Goal: Information Seeking & Learning: Learn about a topic

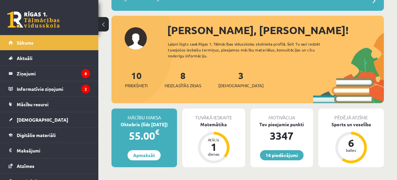
scroll to position [65, 0]
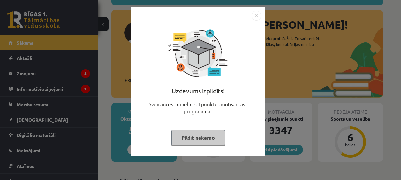
click at [255, 14] on img "Close" at bounding box center [257, 16] width 10 height 10
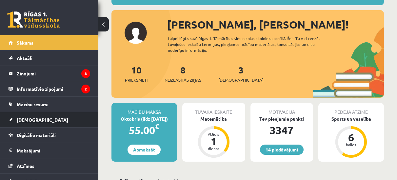
click at [26, 119] on span "[DEMOGRAPHIC_DATA]" at bounding box center [42, 120] width 51 height 6
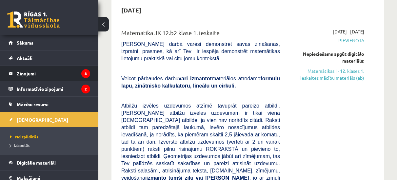
click at [40, 76] on legend "Ziņojumi 8" at bounding box center [53, 73] width 73 height 15
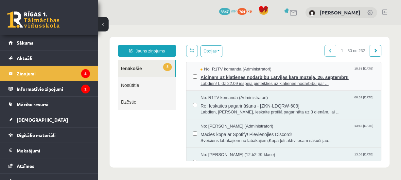
click at [230, 77] on span "Aicinām uz klātienes nodarbību Latvijas kara muzejā, 26. septembrī!" at bounding box center [288, 76] width 174 height 8
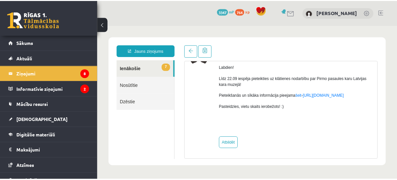
scroll to position [44, 0]
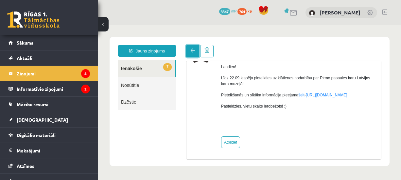
click at [189, 52] on link at bounding box center [192, 51] width 13 height 12
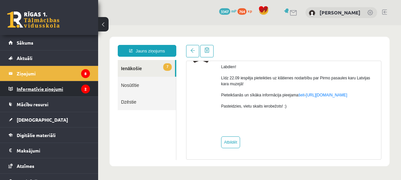
click at [40, 90] on legend "Informatīvie ziņojumi 2" at bounding box center [53, 88] width 73 height 15
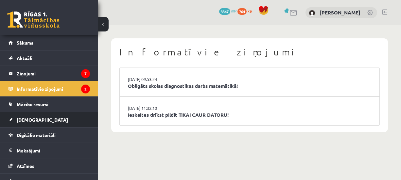
click at [34, 121] on span "[DEMOGRAPHIC_DATA]" at bounding box center [42, 120] width 51 height 6
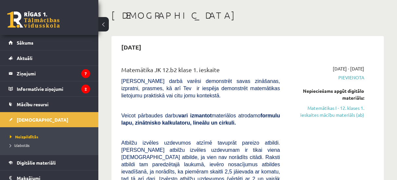
scroll to position [65, 0]
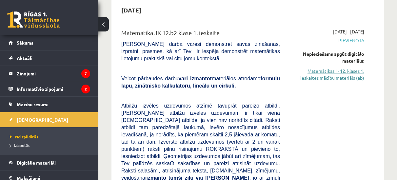
click at [341, 73] on link "Matemātikas I - 12. klases 1. ieskaites mācību materiāls (ab)" at bounding box center [326, 74] width 74 height 14
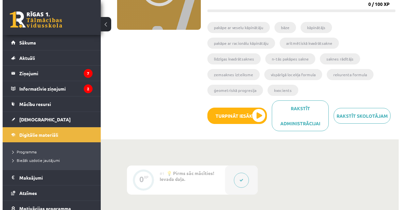
scroll to position [131, 0]
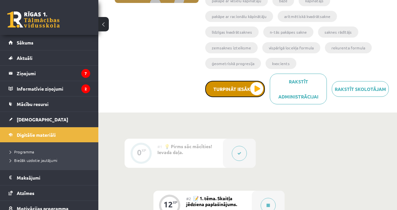
click at [246, 94] on button "Turpināt iesākto" at bounding box center [235, 89] width 60 height 16
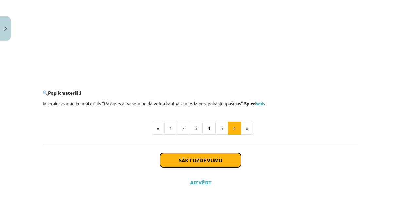
click at [176, 160] on button "Sākt uzdevumu" at bounding box center [200, 160] width 81 height 14
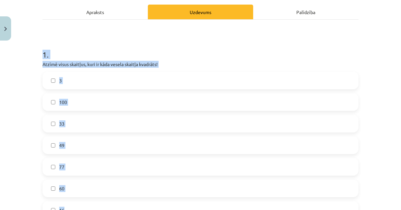
scroll to position [117, 0]
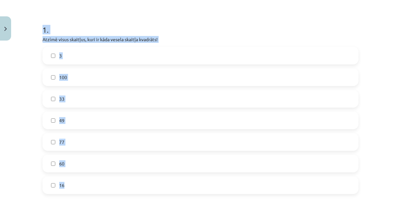
drag, startPoint x: 42, startPoint y: 64, endPoint x: 73, endPoint y: 193, distance: 133.0
click at [73, 179] on div "1 . Atzīmē visus skaitļus, kuri ir kāda vesela skaitļa kvadrāts! 3 100 33 49 77…" at bounding box center [201, 104] width 316 height 180
copy div "1 . Atzīmē visus skaitļus, kuri ir kāda vesela skaitļa kvadrāts! 3 100 33 49 77…"
click at [70, 72] on label "100" at bounding box center [200, 77] width 315 height 16
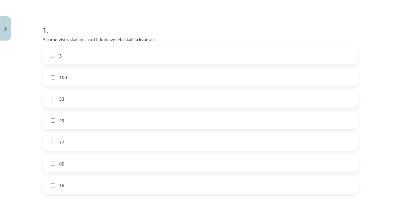
drag, startPoint x: 85, startPoint y: 120, endPoint x: 76, endPoint y: 154, distance: 35.4
click at [85, 121] on label "49" at bounding box center [200, 120] width 315 height 16
click at [66, 179] on label "16" at bounding box center [200, 185] width 315 height 16
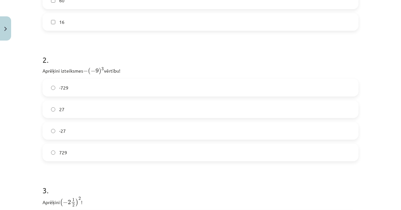
scroll to position [280, 0]
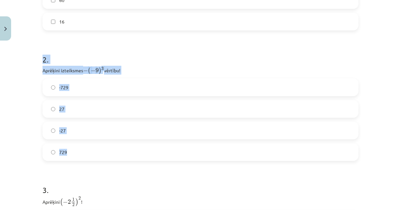
drag, startPoint x: 40, startPoint y: 58, endPoint x: 76, endPoint y: 155, distance: 103.2
click at [76, 155] on div "12 XP Saņemsi Viegls 286 pilda Apraksts Uzdevums Palīdzība 1 . Atzīmē visus ska…" at bounding box center [201, 47] width 324 height 568
copy div "2 . Aprēķini izteiksmes − ( − 9 ) 3 − ( − 9 ) 3 vērtību! -729 27 -27 729"
click at [74, 151] on label "729" at bounding box center [200, 152] width 315 height 16
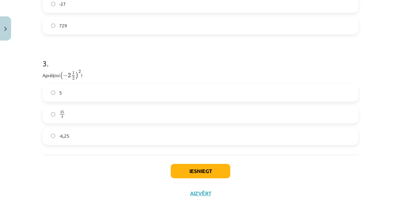
scroll to position [411, 0]
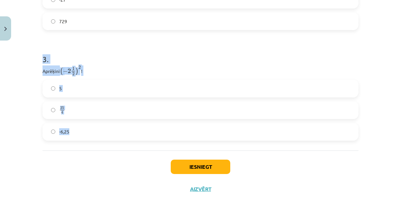
drag, startPoint x: 37, startPoint y: 61, endPoint x: 67, endPoint y: 141, distance: 85.8
copy div "3 . Aprēķini ( − 2 1 2 ) 2 ( − 2 1 2 ) 2 ! 5 25 4 25 4 -6,25"
click at [83, 126] on label "-6,25" at bounding box center [200, 132] width 315 height 16
click at [86, 110] on label "25 4 25 4" at bounding box center [200, 110] width 315 height 16
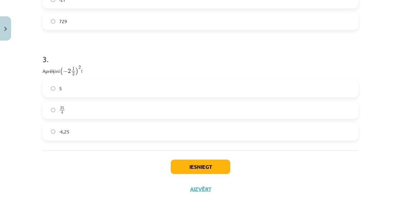
click at [75, 126] on label "-6,25" at bounding box center [200, 132] width 315 height 16
click at [206, 157] on div "Iesniegt Aizvērt" at bounding box center [201, 174] width 316 height 46
click at [202, 163] on button "Iesniegt" at bounding box center [201, 167] width 60 height 14
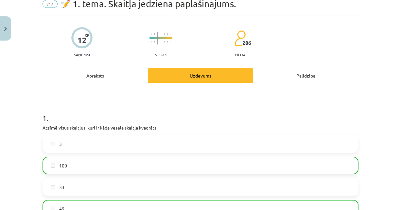
scroll to position [0, 0]
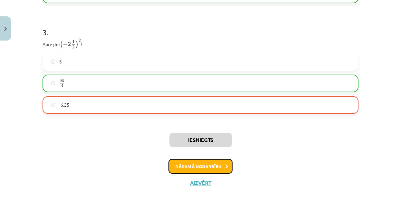
click at [195, 160] on button "Nākamā nodarbība" at bounding box center [201, 166] width 64 height 15
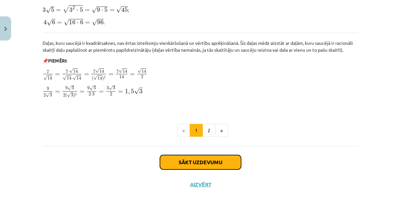
click at [161, 156] on button "Sākt uzdevumu" at bounding box center [200, 162] width 81 height 14
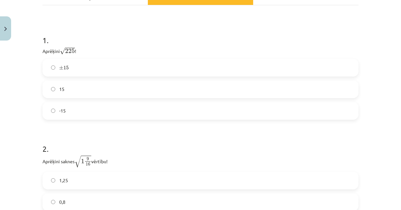
scroll to position [131, 0]
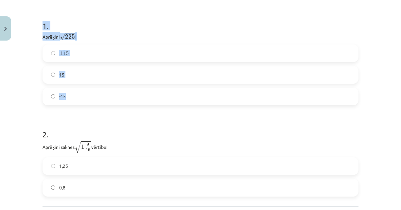
drag, startPoint x: 37, startPoint y: 26, endPoint x: 65, endPoint y: 97, distance: 76.2
click at [65, 97] on div "6 XP Saņemsi Sarežģīts 286 pilda Apraksts Uzdevums Palīdzība 1 . Aprēķini √ 225…" at bounding box center [201, 89] width 324 height 333
copy div "1 . Aprēķini √ 225 225 ! ± 15 ± 15 15 -15"
click at [85, 72] on label "15" at bounding box center [200, 75] width 315 height 16
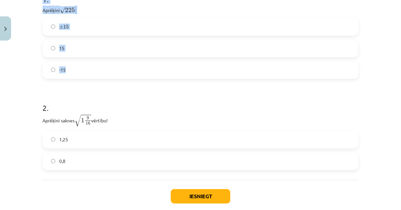
scroll to position [193, 0]
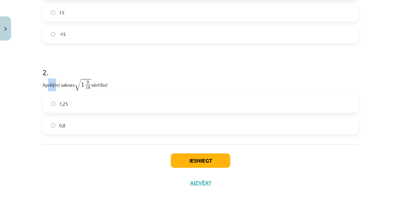
drag, startPoint x: 47, startPoint y: 81, endPoint x: 53, endPoint y: 88, distance: 9.0
click at [53, 88] on p "Aprēķini saknes √ 1 9 16 1 9 16 vērtību!" at bounding box center [201, 85] width 316 height 13
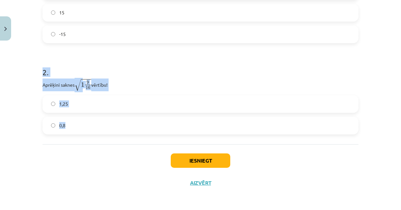
drag, startPoint x: 39, startPoint y: 72, endPoint x: 78, endPoint y: 124, distance: 65.2
click at [78, 124] on div "6 XP Saņemsi Sarežģīts 286 pilda Apraksts Uzdevums Palīdzība 1 . Aprēķini √ 225…" at bounding box center [201, 27] width 324 height 333
copy div "2 . Aprēķini saknes √ 1 9 16 1 9 16 vērtību! 1,25 0,8"
drag, startPoint x: 58, startPoint y: 104, endPoint x: 137, endPoint y: 121, distance: 81.0
click at [59, 105] on span "1,25" at bounding box center [63, 104] width 9 height 7
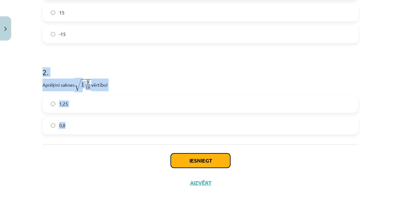
click at [196, 157] on button "Iesniegt" at bounding box center [201, 161] width 60 height 14
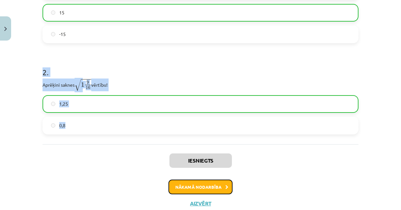
click at [193, 179] on button "Nākamā nodarbība" at bounding box center [201, 187] width 64 height 15
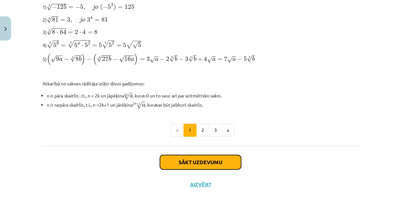
click at [184, 155] on button "Sākt uzdevumu" at bounding box center [200, 162] width 81 height 14
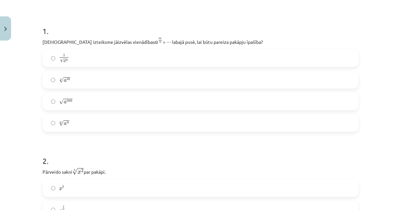
scroll to position [0, 0]
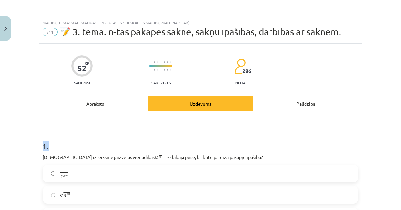
drag, startPoint x: 41, startPoint y: 127, endPoint x: 92, endPoint y: 128, distance: 50.8
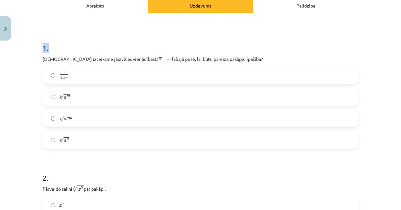
click at [48, 46] on h1 "1 ." at bounding box center [201, 42] width 316 height 20
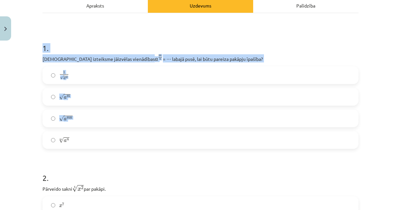
drag, startPoint x: 41, startPoint y: 48, endPoint x: 60, endPoint y: 149, distance: 103.3
click at [58, 148] on div "1 . Kura izteiksme jāizvēlas vienādības a m n a m n = ⋯ labajā pusē, lai būtu p…" at bounding box center [201, 90] width 316 height 117
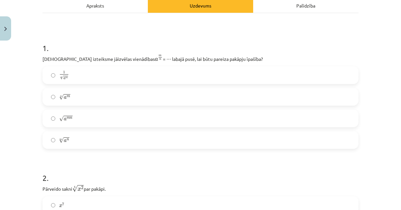
click at [61, 149] on div "m √ a n a n m" at bounding box center [201, 140] width 316 height 18
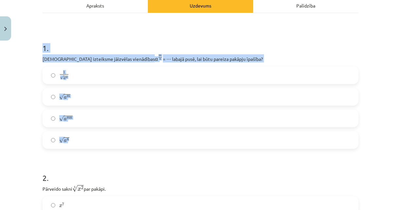
drag, startPoint x: 36, startPoint y: 44, endPoint x: 63, endPoint y: 146, distance: 105.2
click at [63, 146] on div "Mācību tēma: Matemātikas i - 12. klases 1. ieskaites mācību materiāls (ab) #4 📝…" at bounding box center [200, 105] width 401 height 210
copy div "1 . Kura izteiksme jāizvēlas vienādības a m n a m n = ⋯ labajā pusē, lai būtu p…"
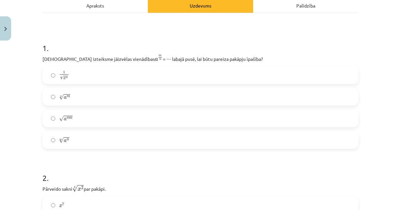
click at [86, 99] on label "n √ a m a m n" at bounding box center [200, 97] width 315 height 16
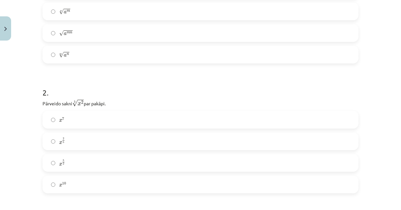
scroll to position [229, 0]
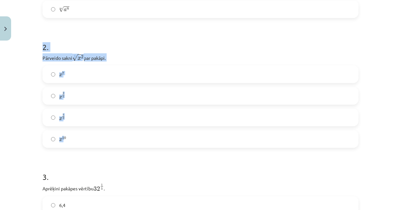
drag, startPoint x: 40, startPoint y: 45, endPoint x: 62, endPoint y: 137, distance: 94.4
copy div "2 . Pārveido sakni 5 √ x 2 x 2 5 par pakāpi. x 7 x 7 x 2 5 x 2 5 x 5 2 x 5 2 x 1"
click at [76, 179] on h1 "3 ." at bounding box center [201, 171] width 316 height 20
click at [86, 100] on label "x 2 5 x 2 5" at bounding box center [200, 96] width 315 height 16
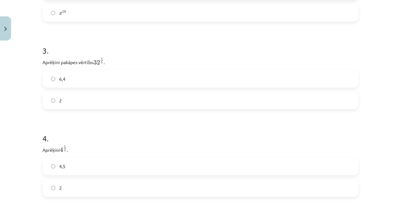
scroll to position [360, 0]
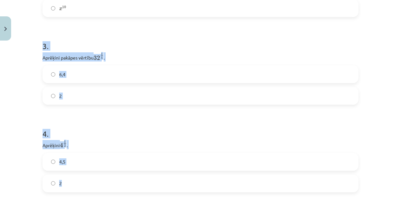
drag, startPoint x: 38, startPoint y: 48, endPoint x: 68, endPoint y: 183, distance: 137.5
copy form "3 . Aprēķini pakāpes vērtību 32 1 5 32 1 5 . 6,4 2 4 . Aprēķini 4 1 2 4 1 2 . 4…"
click at [84, 90] on label "2" at bounding box center [200, 96] width 315 height 16
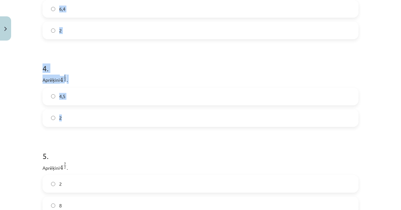
click at [82, 122] on label "2" at bounding box center [200, 118] width 315 height 16
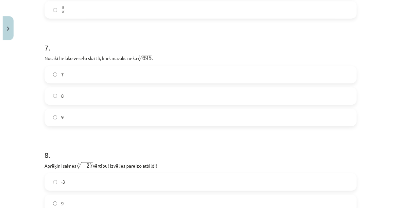
scroll to position [828, 0]
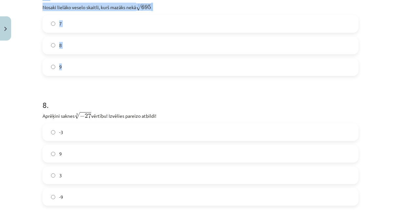
drag, startPoint x: 40, startPoint y: 57, endPoint x: 108, endPoint y: 70, distance: 69.7
click at [102, 73] on div "52 XP Saņemsi Sarežģīts 286 pilda Apraksts Uzdevums Palīdzība 1 . Kura izteiksm…" at bounding box center [201, 38] width 324 height 1644
copy form "5 . Aprēķini 4 3 2 4 3 2 . 2 8 5,4 6 . Pārveido par pakāpi izteiksmi 1 8 √ 4 x …"
drag, startPoint x: 91, startPoint y: 39, endPoint x: 97, endPoint y: 43, distance: 7.4
click at [92, 39] on label "8" at bounding box center [200, 45] width 315 height 16
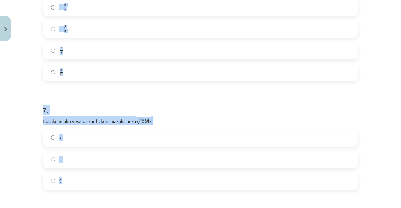
scroll to position [697, 0]
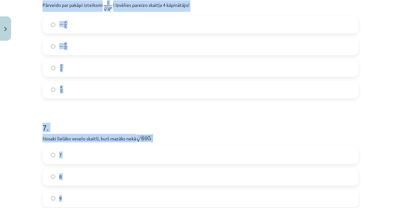
click at [79, 118] on h1 "7 ." at bounding box center [201, 121] width 316 height 20
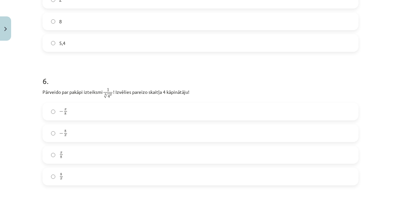
scroll to position [566, 0]
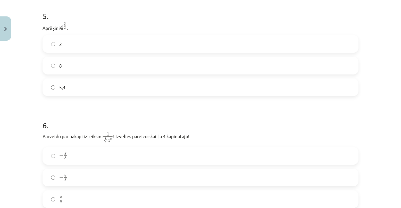
click at [72, 92] on label "5,4" at bounding box center [200, 87] width 315 height 16
click at [85, 65] on label "8" at bounding box center [200, 65] width 315 height 16
click at [75, 96] on div "5,4" at bounding box center [201, 87] width 316 height 18
click at [77, 88] on label "5,4" at bounding box center [200, 87] width 315 height 16
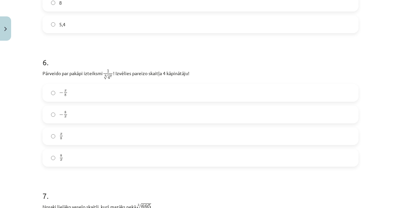
scroll to position [631, 0]
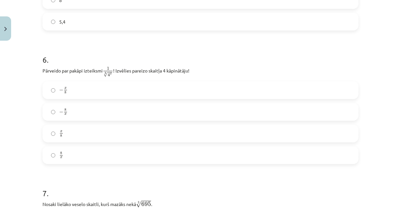
click at [77, 141] on label "x 8 x 8" at bounding box center [200, 133] width 315 height 16
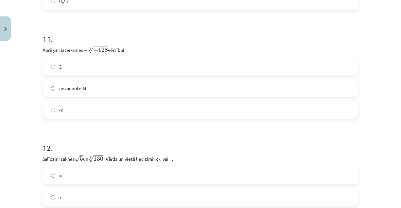
scroll to position [1344, 0]
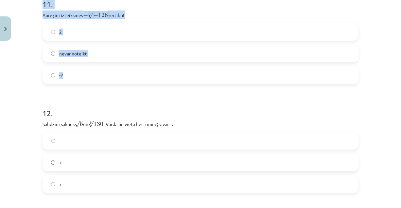
drag, startPoint x: 37, startPoint y: 71, endPoint x: 95, endPoint y: 76, distance: 57.5
copy form "8 . Aprēķini saknes 3 √ − 27 − 27 3 vērtību! Izvēlies pareizo atbildi! -3 9 3 -…"
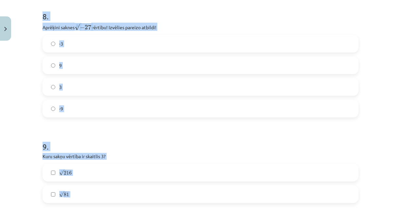
scroll to position [918, 0]
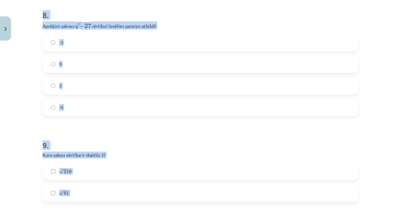
drag, startPoint x: 72, startPoint y: 116, endPoint x: 72, endPoint y: 70, distance: 45.8
click at [74, 42] on label "-3" at bounding box center [200, 42] width 315 height 16
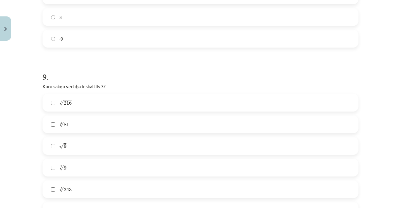
scroll to position [1016, 0]
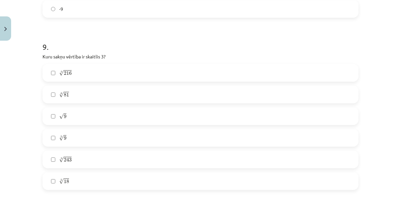
click at [65, 115] on label "√ 9 9" at bounding box center [200, 116] width 315 height 16
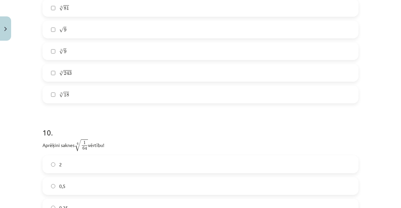
scroll to position [1114, 0]
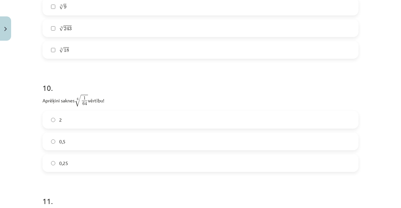
click at [60, 121] on label "2" at bounding box center [200, 119] width 315 height 16
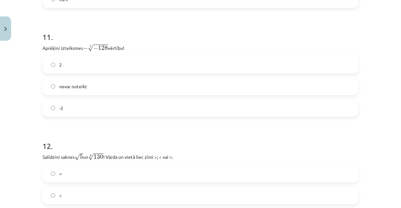
click at [82, 88] on span "nevar noteikt" at bounding box center [73, 86] width 28 height 7
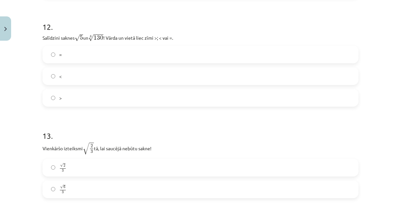
scroll to position [1496, 0]
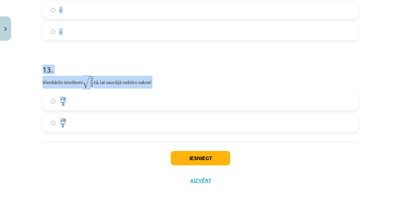
drag, startPoint x: 40, startPoint y: 80, endPoint x: 89, endPoint y: 116, distance: 60.8
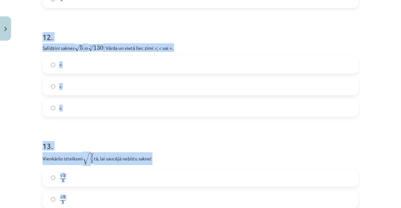
scroll to position [1398, 0]
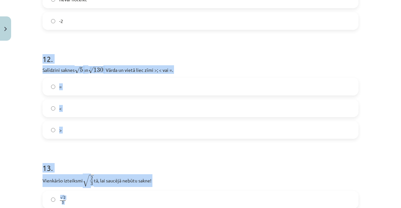
drag, startPoint x: 83, startPoint y: 107, endPoint x: 103, endPoint y: 48, distance: 62.1
click at [84, 106] on label "<" at bounding box center [200, 108] width 315 height 16
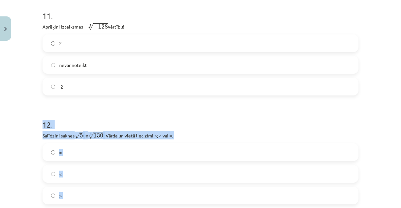
scroll to position [1430, 0]
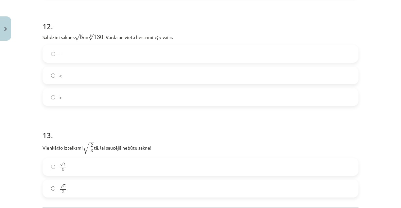
click at [80, 179] on label "√ 6 3 6 3" at bounding box center [200, 188] width 315 height 16
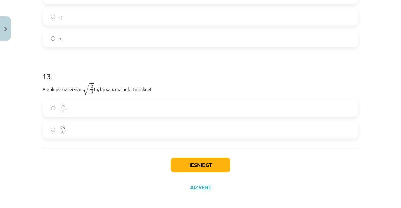
scroll to position [1496, 0]
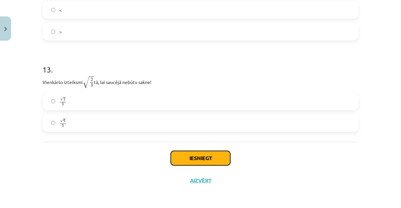
drag, startPoint x: 197, startPoint y: 152, endPoint x: 134, endPoint y: 76, distance: 99.3
click at [197, 149] on div "Iesniegt Aizvērt" at bounding box center [201, 164] width 316 height 46
click at [188, 157] on button "Iesniegt" at bounding box center [201, 158] width 60 height 14
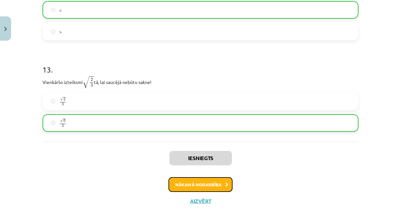
click at [182, 179] on button "Nākamā nodarbība" at bounding box center [201, 184] width 64 height 15
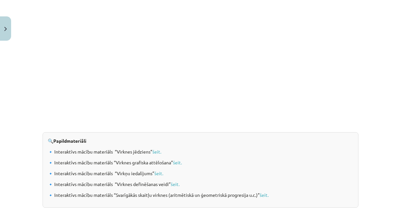
scroll to position [710, 0]
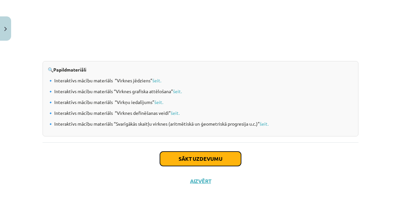
click at [165, 157] on button "Sākt uzdevumu" at bounding box center [200, 158] width 81 height 14
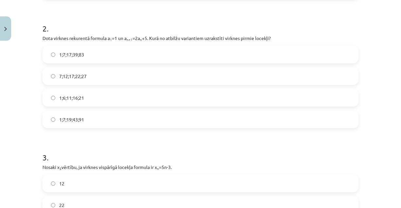
scroll to position [272, 0]
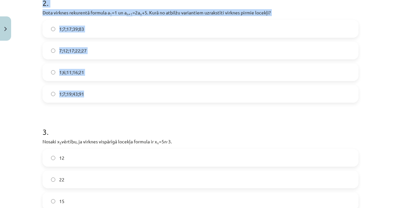
drag, startPoint x: 54, startPoint y: 51, endPoint x: 115, endPoint y: 102, distance: 78.6
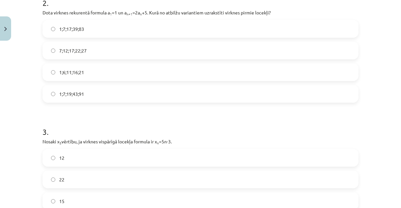
click at [101, 98] on label "1;7;19;43;91" at bounding box center [200, 93] width 315 height 16
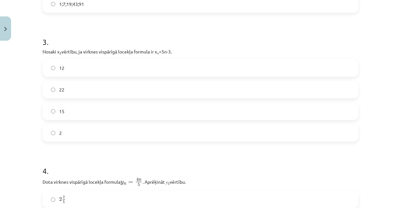
scroll to position [370, 0]
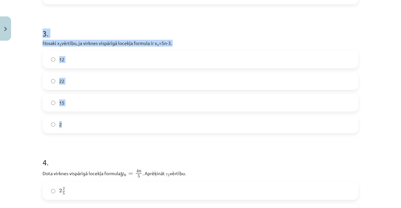
drag, startPoint x: 59, startPoint y: 53, endPoint x: 262, endPoint y: 112, distance: 211.3
click at [262, 112] on div "18 XP Saņemsi Sarežģīts 286 pilda Apraksts Uzdevums Palīdzība 1 . Skaitļu virkn…" at bounding box center [201, 127] width 324 height 908
click at [39, 38] on div "18 XP Saņemsi Sarežģīts 286 pilda Apraksts Uzdevums Palīdzība 1 . Skaitļu virkn…" at bounding box center [201, 127] width 324 height 908
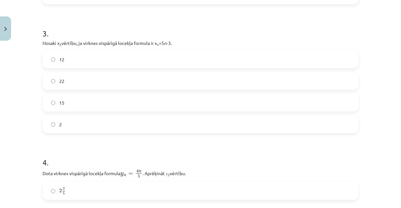
click at [73, 150] on h1 "4 ." at bounding box center [201, 156] width 316 height 20
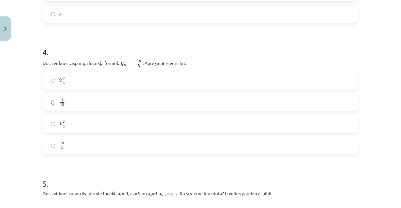
scroll to position [524, 0]
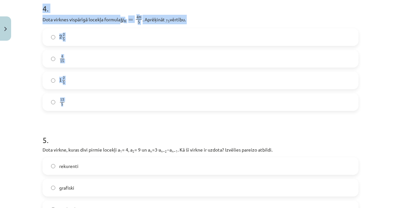
drag, startPoint x: 41, startPoint y: 31, endPoint x: 97, endPoint y: 103, distance: 91.1
click at [19, 98] on div "Mācību tēma: Matemātikas i - 12. klases 1. ieskaites mācību materiāls (ab) #5 📝…" at bounding box center [200, 104] width 401 height 208
click at [24, 92] on div "Mācību tēma: Matemātikas i - 12. klases 1. ieskaites mācību materiāls (ab) #5 📝…" at bounding box center [200, 104] width 401 height 208
click at [30, 85] on div "Mācību tēma: Matemātikas i - 12. klases 1. ieskaites mācību materiāls (ab) #5 📝…" at bounding box center [200, 104] width 401 height 208
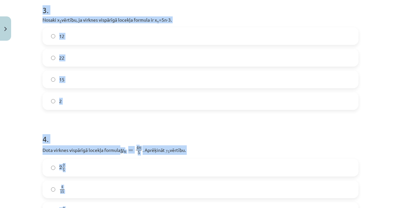
scroll to position [393, 0]
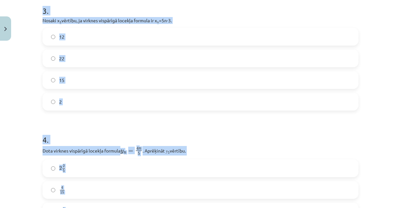
click at [80, 39] on label "12" at bounding box center [200, 36] width 315 height 16
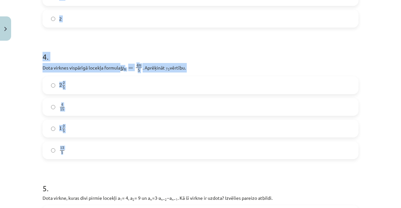
scroll to position [491, 0]
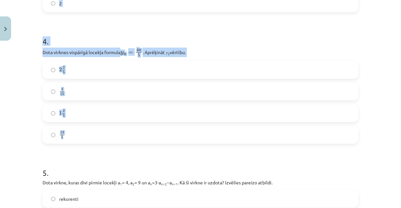
click at [79, 42] on h1 "4 ." at bounding box center [201, 35] width 316 height 20
click at [84, 94] on label "4 15 4 15" at bounding box center [200, 91] width 315 height 16
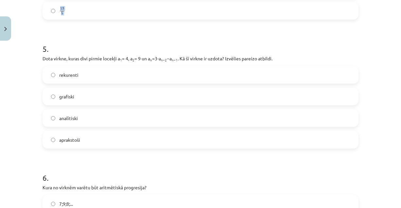
scroll to position [712, 0]
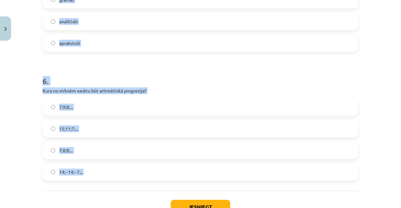
drag, startPoint x: 40, startPoint y: 70, endPoint x: 94, endPoint y: 177, distance: 119.9
drag, startPoint x: 65, startPoint y: 132, endPoint x: 101, endPoint y: 68, distance: 73.3
click at [65, 133] on label "15;11;7;..." at bounding box center [200, 128] width 315 height 16
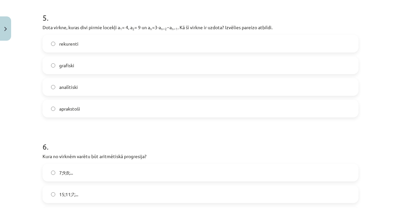
drag, startPoint x: 75, startPoint y: 41, endPoint x: 123, endPoint y: 70, distance: 57.0
click at [75, 41] on span "rekurenti" at bounding box center [68, 43] width 19 height 7
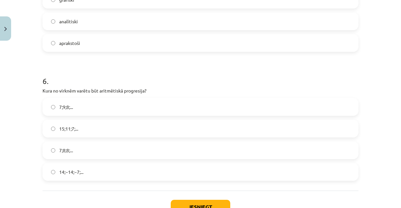
scroll to position [744, 0]
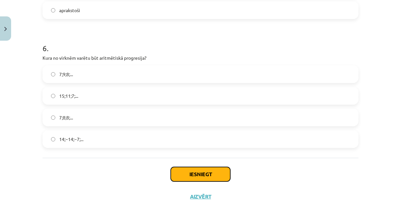
click at [195, 167] on button "Iesniegt" at bounding box center [201, 174] width 60 height 14
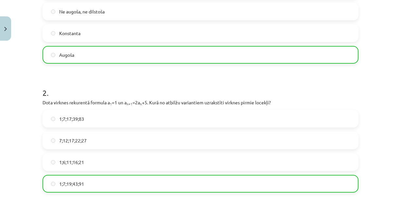
scroll to position [89, 0]
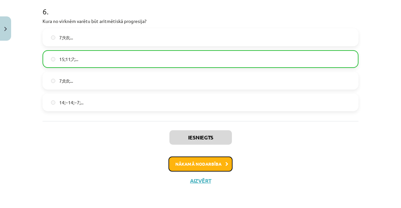
click at [176, 164] on button "Nākamā nodarbība" at bounding box center [201, 163] width 64 height 15
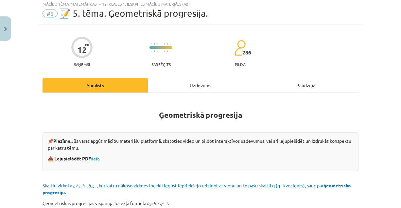
scroll to position [16, 0]
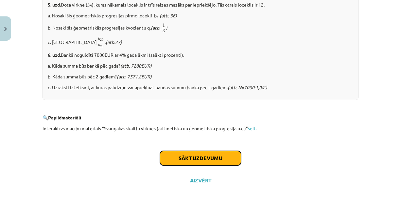
click at [163, 154] on button "Sākt uzdevumu" at bounding box center [200, 158] width 81 height 14
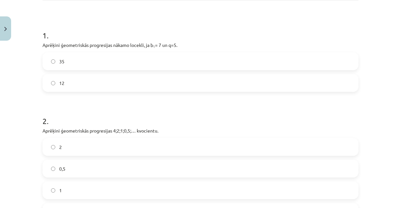
scroll to position [208, 0]
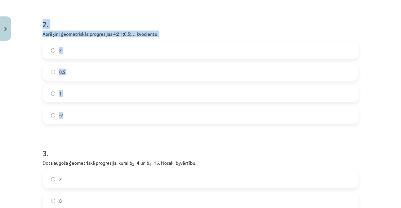
drag, startPoint x: 40, startPoint y: 62, endPoint x: 91, endPoint y: 109, distance: 69.5
click at [91, 109] on div "12 XP Saņemsi Sarežģīts 286 pilda Apraksts Uzdevums Palīdzība 1 . Aprēķini ģeom…" at bounding box center [201, 74] width 324 height 476
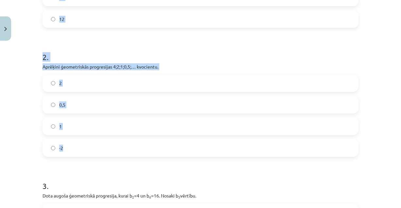
click at [82, 99] on label "0,5" at bounding box center [200, 104] width 315 height 16
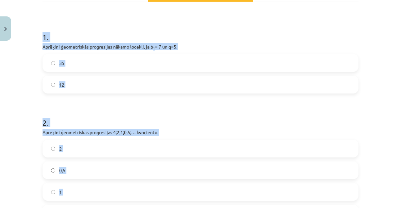
click at [75, 64] on label "35" at bounding box center [200, 63] width 315 height 16
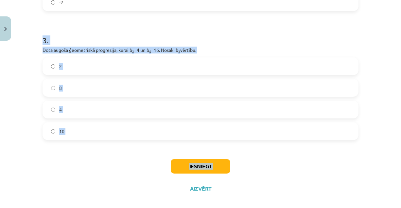
scroll to position [328, 0]
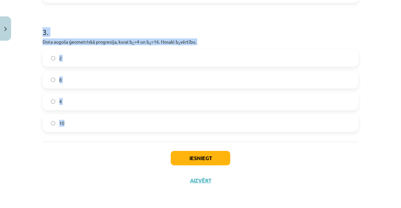
drag, startPoint x: 41, startPoint y: 85, endPoint x: 94, endPoint y: 127, distance: 67.7
click at [94, 127] on div "3 . Dota augoša ģeometriskā progresija, kurai b 2 =4 un b 4 =16. Nosaki b 3 vēr…" at bounding box center [201, 74] width 316 height 116
drag, startPoint x: 80, startPoint y: 79, endPoint x: 128, endPoint y: 106, distance: 55.2
click at [80, 79] on label "8" at bounding box center [200, 79] width 315 height 16
click at [210, 153] on button "Iesniegt" at bounding box center [201, 158] width 60 height 14
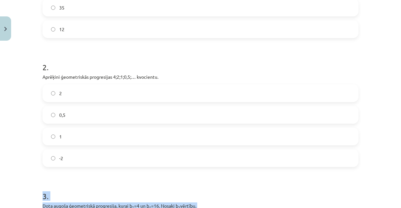
scroll to position [197, 0]
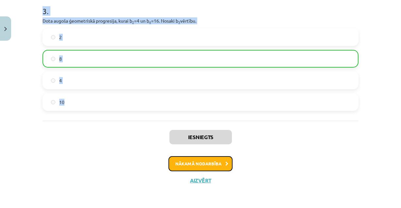
click at [187, 163] on button "Nākamā nodarbība" at bounding box center [201, 163] width 64 height 15
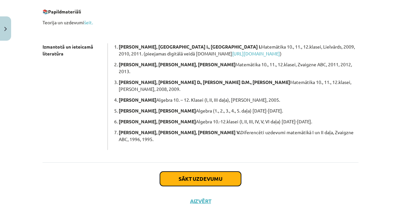
click at [169, 171] on button "Sākt uzdevumu" at bounding box center [200, 178] width 81 height 14
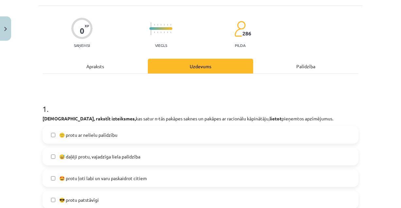
scroll to position [49, 0]
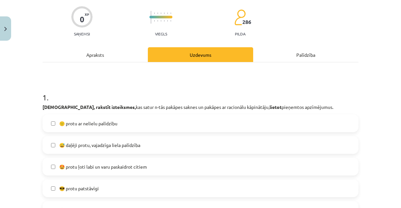
click at [115, 146] on span "😅 daļēji protu, vajadzīga liela palīdzība" at bounding box center [99, 144] width 81 height 7
click at [130, 164] on span "🤩 protu ļoti labi un varu paskaidrot citiem" at bounding box center [103, 166] width 88 height 7
drag, startPoint x: 121, startPoint y: 152, endPoint x: 117, endPoint y: 167, distance: 15.9
click at [121, 153] on div "😅 daļēji protu, vajadzīga liela palīdzība" at bounding box center [201, 145] width 316 height 18
click at [115, 172] on label "🤩 protu ļoti labi un varu paskaidrot citiem" at bounding box center [200, 166] width 315 height 16
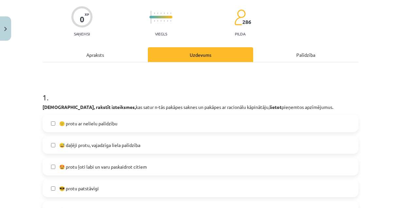
drag, startPoint x: 110, startPoint y: 123, endPoint x: 105, endPoint y: 139, distance: 16.3
click at [110, 124] on span "🙂 protu ar nelielu palīdzību" at bounding box center [88, 123] width 58 height 7
click at [103, 144] on span "😅 daļēji protu, vajadzīga liela palīdzība" at bounding box center [99, 144] width 81 height 7
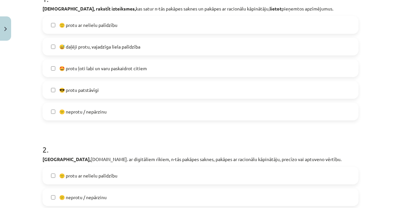
scroll to position [213, 0]
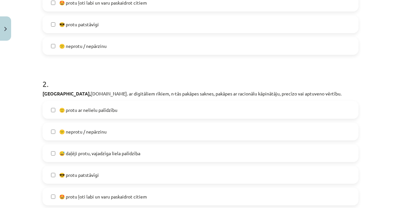
click at [104, 160] on label "😅 daļēji protu, vajadzīga liela palīdzība" at bounding box center [200, 153] width 315 height 16
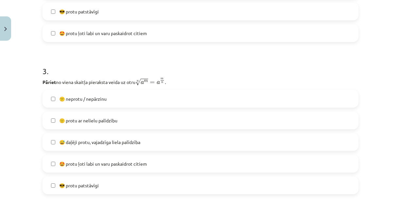
scroll to position [377, 0]
click at [110, 116] on label "🙂 protu ar nelielu palīdzību" at bounding box center [200, 119] width 315 height 16
click at [98, 137] on label "😅 daļēji protu, vajadzīga liela palīdzība" at bounding box center [200, 141] width 315 height 16
click at [92, 122] on span "🙂 protu ar nelielu palīdzību" at bounding box center [88, 119] width 58 height 7
click at [88, 143] on span "😅 daļēji protu, vajadzīga liela palīdzība" at bounding box center [99, 141] width 81 height 7
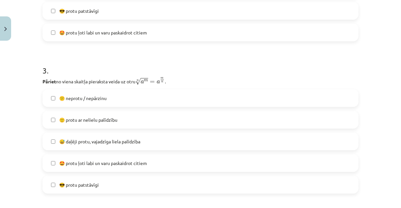
drag, startPoint x: 97, startPoint y: 118, endPoint x: 89, endPoint y: 135, distance: 18.5
click at [97, 119] on span "🙂 protu ar nelielu palīdzību" at bounding box center [88, 119] width 58 height 7
click at [89, 136] on label "😅 daļēji protu, vajadzīga liela palīdzība" at bounding box center [200, 141] width 315 height 16
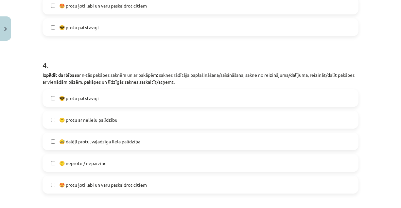
scroll to position [573, 0]
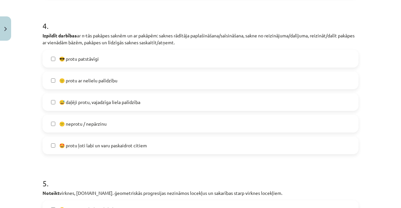
click at [77, 84] on label "🙂 protu ar nelielu palīdzību" at bounding box center [200, 80] width 315 height 16
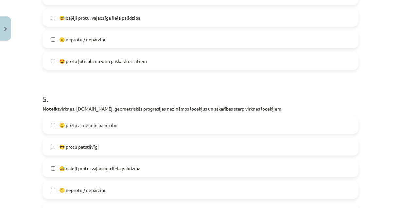
scroll to position [671, 0]
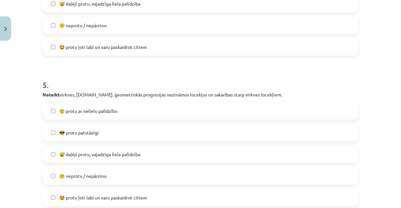
click at [69, 113] on span "🙂 protu ar nelielu palīdzību" at bounding box center [88, 110] width 58 height 7
click at [60, 146] on label "😅 daļēji protu, vajadzīga liela palīdzība" at bounding box center [200, 154] width 315 height 16
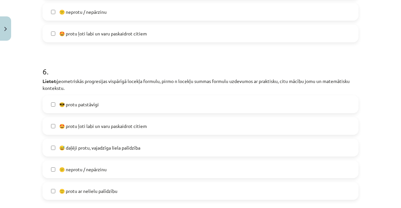
scroll to position [901, 0]
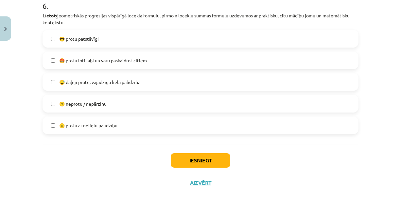
click at [88, 125] on span "🙂 protu ar nelielu palīdzību" at bounding box center [88, 125] width 58 height 7
click at [191, 150] on div "Iesniegt Aizvērt" at bounding box center [201, 167] width 316 height 46
click at [189, 154] on button "Iesniegt" at bounding box center [201, 160] width 60 height 14
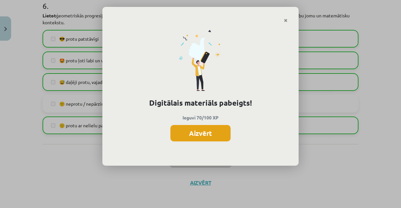
click at [199, 134] on button "Aizvērt" at bounding box center [201, 133] width 60 height 16
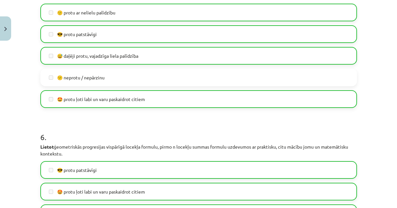
scroll to position [903, 0]
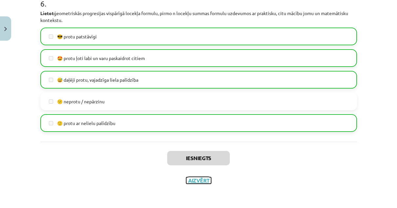
click at [189, 179] on button "Aizvērt" at bounding box center [198, 180] width 25 height 7
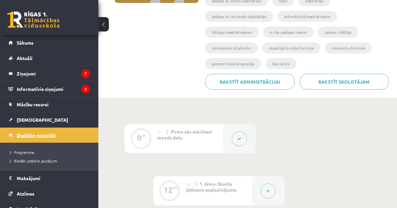
click at [38, 129] on link "Digitālie materiāli" at bounding box center [50, 134] width 82 height 15
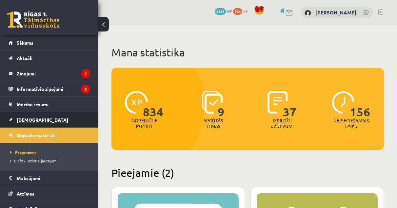
click at [51, 118] on link "[DEMOGRAPHIC_DATA]" at bounding box center [50, 119] width 82 height 15
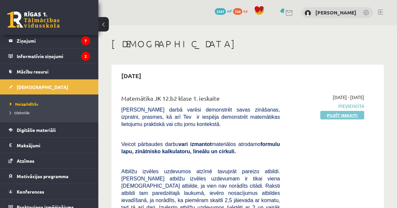
click at [325, 118] on link "Pildīt ieskaiti" at bounding box center [342, 115] width 44 height 9
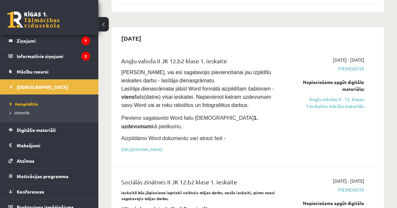
scroll to position [426, 0]
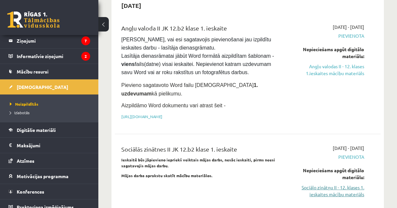
click at [320, 179] on link "Sociālo zinātņu II - 12. klases 1. ieskaites mācību materiāls" at bounding box center [326, 191] width 74 height 14
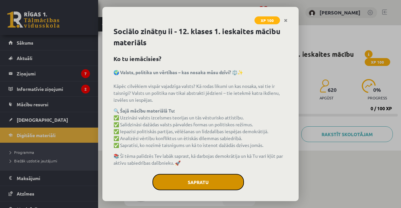
click at [229, 185] on button "Sapratu" at bounding box center [199, 182] width 92 height 16
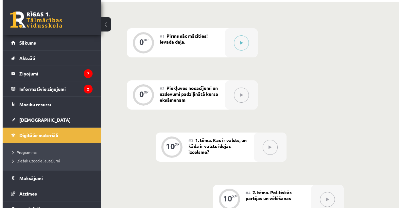
scroll to position [164, 0]
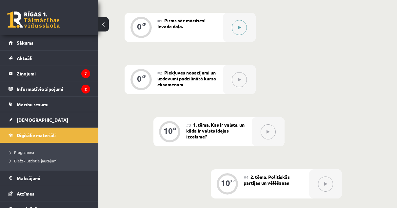
click at [226, 34] on div at bounding box center [239, 27] width 33 height 29
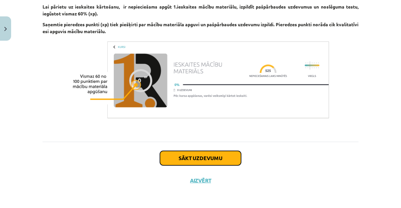
click at [203, 162] on button "Sākt uzdevumu" at bounding box center [200, 158] width 81 height 14
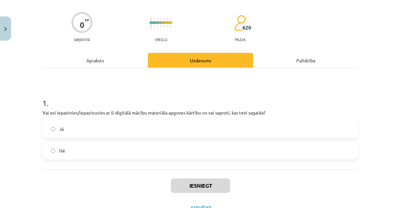
scroll to position [71, 0]
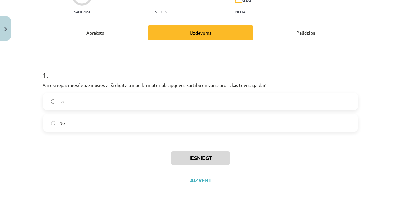
drag, startPoint x: 97, startPoint y: 97, endPoint x: 154, endPoint y: 142, distance: 72.3
click at [97, 98] on label "Jā" at bounding box center [200, 101] width 315 height 16
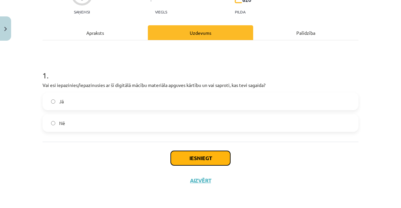
click at [173, 152] on button "Iesniegt" at bounding box center [201, 158] width 60 height 14
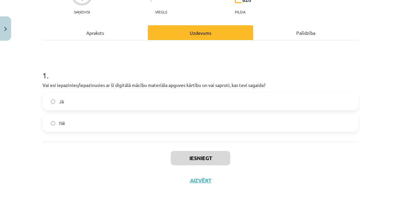
scroll to position [178, 0]
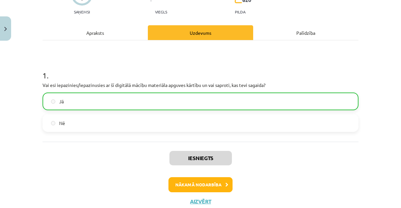
click at [181, 194] on div "Iesniegts Nākamā nodarbība Aizvērt" at bounding box center [201, 174] width 316 height 67
click at [183, 187] on button "Nākamā nodarbība" at bounding box center [201, 184] width 64 height 15
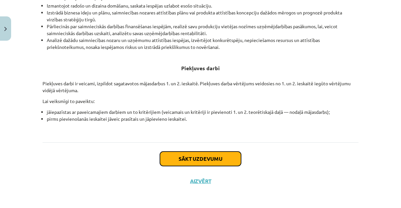
click at [184, 157] on button "Sākt uzdevumu" at bounding box center [200, 158] width 81 height 14
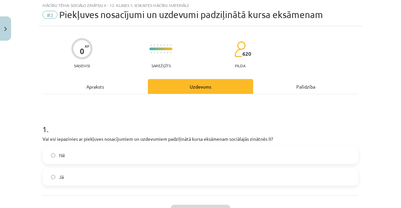
scroll to position [16, 0]
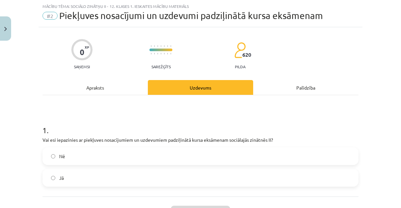
click at [165, 158] on label "Nē" at bounding box center [200, 156] width 315 height 16
click at [162, 170] on label "Jā" at bounding box center [200, 177] width 315 height 16
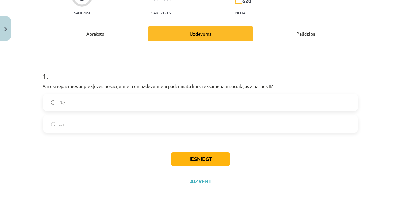
scroll to position [71, 0]
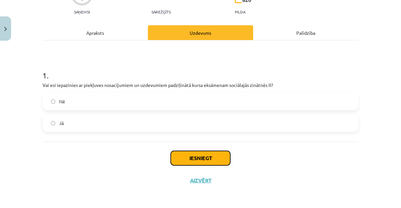
click at [204, 159] on button "Iesniegt" at bounding box center [201, 158] width 60 height 14
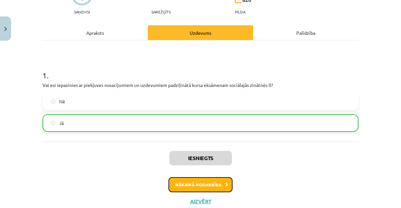
click at [226, 182] on button "Nākamā nodarbība" at bounding box center [201, 184] width 64 height 15
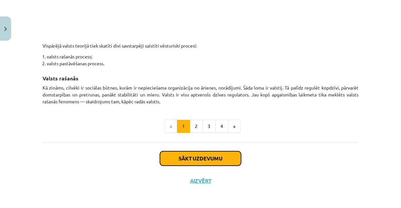
click at [194, 156] on button "Sākt uzdevumu" at bounding box center [200, 158] width 81 height 14
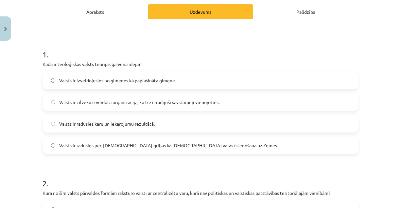
scroll to position [115, 0]
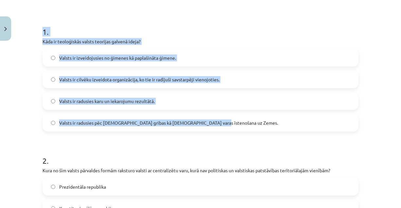
drag, startPoint x: 37, startPoint y: 30, endPoint x: 212, endPoint y: 127, distance: 199.3
copy div "1 . Kāda ir teoloģiskās valsts teorijas galvenā ideja? Valsts ir izveidojusies …"
click at [102, 122] on span "Valsts ir radusies pēc [DEMOGRAPHIC_DATA] gribas kā [DEMOGRAPHIC_DATA] varas īs…" at bounding box center [168, 122] width 219 height 7
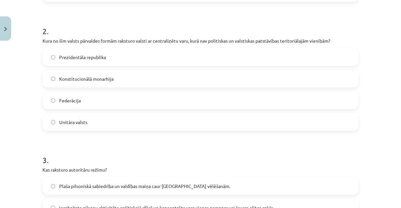
scroll to position [213, 0]
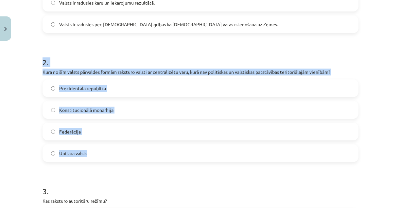
drag, startPoint x: 40, startPoint y: 62, endPoint x: 88, endPoint y: 159, distance: 107.5
click at [88, 159] on div "2 . Kura no šīm valsts pārvaldes formām raksturo valsti ar centralizētu varu, k…" at bounding box center [201, 104] width 316 height 116
copy div "2 . Kura no šīm valsts pārvaldes formām raksturo valsti ar centralizētu varu, k…"
click at [90, 158] on label "Unitāra valsts" at bounding box center [200, 153] width 315 height 16
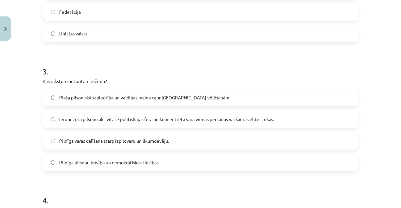
scroll to position [344, 0]
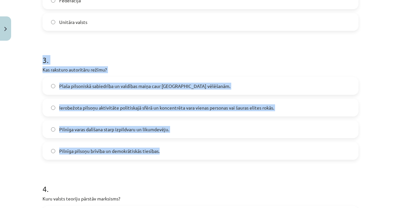
drag, startPoint x: 39, startPoint y: 58, endPoint x: 168, endPoint y: 146, distance: 156.4
click at [168, 146] on div "10 XP Saņemsi Grūts 620 pilda Apraksts Uzdevums Palīdzība 1 . Kāda ir teoloģisk…" at bounding box center [201, 88] width 324 height 777
copy div "3 . Kas raksturo autoritāru režīmu? Plaša pilsoniskā sabiedrība un valdības mai…"
click at [129, 114] on label "Ierobežota pilsoņu aktivitāte politiskajā sfērā un koncentrēta vara vienas pers…" at bounding box center [200, 107] width 315 height 16
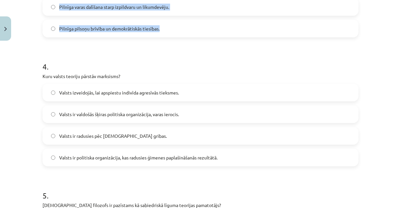
scroll to position [475, 0]
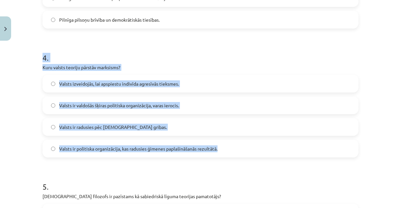
drag, startPoint x: 56, startPoint y: 65, endPoint x: 219, endPoint y: 149, distance: 182.6
click at [219, 149] on div "4 . Kuru valsts teoriju pārstāv marksisms? Valsts izveidojās, lai apspiestu ind…" at bounding box center [201, 100] width 316 height 116
copy div "4 . Kuru valsts teoriju pārstāv marksisms? Valsts izveidojās, lai apspiestu ind…"
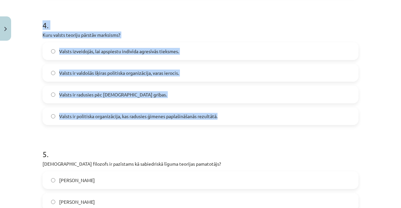
scroll to position [508, 0]
click at [52, 75] on label "Valsts ir valdošās šķiras politiska organizācija, varas ierocis." at bounding box center [200, 72] width 315 height 16
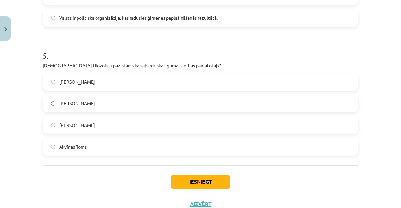
scroll to position [606, 0]
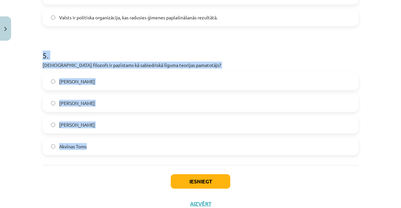
drag, startPoint x: 37, startPoint y: 52, endPoint x: 93, endPoint y: 155, distance: 117.4
copy div "5 . [DEMOGRAPHIC_DATA] filozofs ir pazīstams kā sabiedriskā līguma teorijas pam…"
click at [104, 126] on label "[PERSON_NAME]" at bounding box center [200, 124] width 315 height 16
click at [198, 180] on button "Iesniegt" at bounding box center [201, 181] width 60 height 14
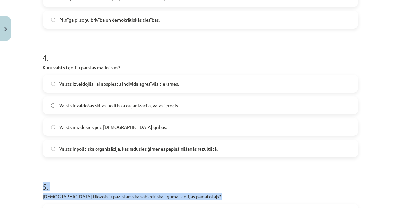
scroll to position [629, 0]
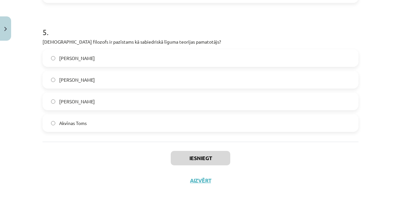
click at [127, 183] on div "Iesniegt Aizvērt" at bounding box center [201, 164] width 316 height 46
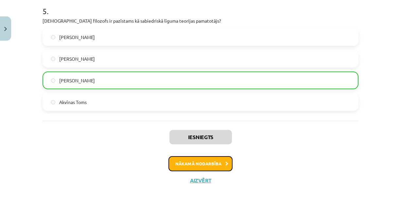
click at [202, 161] on button "Nākamā nodarbība" at bounding box center [201, 163] width 64 height 15
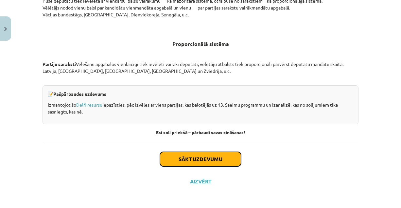
click at [175, 160] on button "Sākt uzdevumu" at bounding box center [200, 159] width 81 height 14
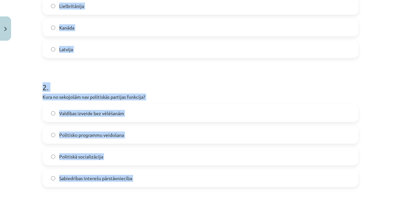
scroll to position [190, 0]
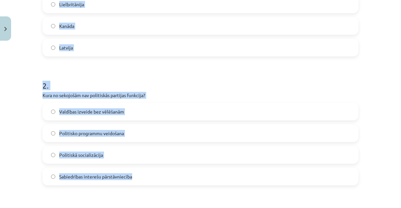
drag, startPoint x: 39, startPoint y: 58, endPoint x: 141, endPoint y: 167, distance: 149.0
copy form "1 . Kura no šīm valstīm izmanto proporcionālo vēlēšanu sistēmu? ASV Lielbritāni…"
click at [96, 117] on label "Valdības izveide bez vēlēšanām" at bounding box center [200, 111] width 315 height 16
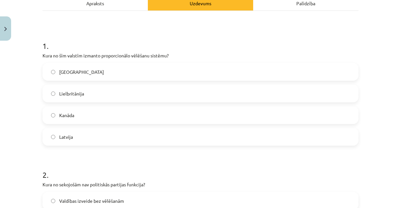
scroll to position [91, 0]
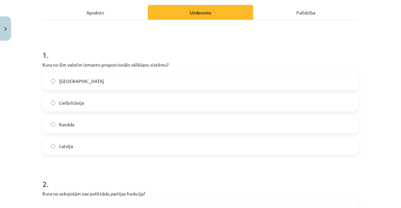
click at [68, 146] on span "Latvija" at bounding box center [66, 145] width 14 height 7
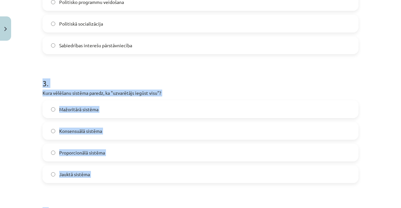
drag, startPoint x: 40, startPoint y: 81, endPoint x: 102, endPoint y: 210, distance: 142.8
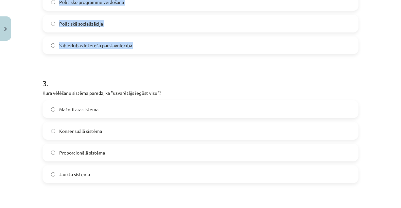
scroll to position [321, 0]
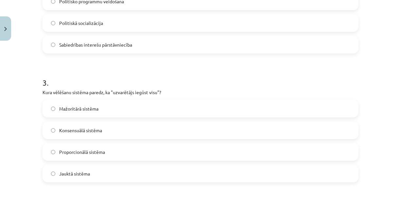
click at [86, 80] on h1 "3 ." at bounding box center [201, 76] width 316 height 20
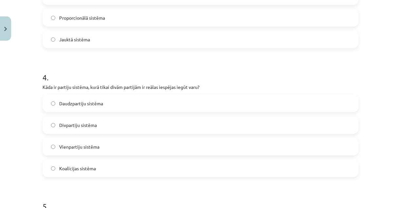
scroll to position [557, 0]
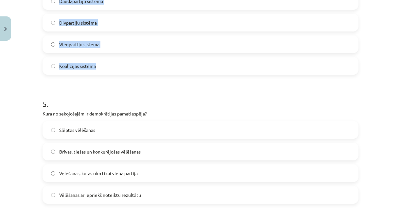
drag, startPoint x: 38, startPoint y: 77, endPoint x: 115, endPoint y: 69, distance: 76.7
copy form "3 . Kura vēlēšanu sistēma paredz, ka "uzvarētājs iegūst visu"? Mažoritārā sistē…"
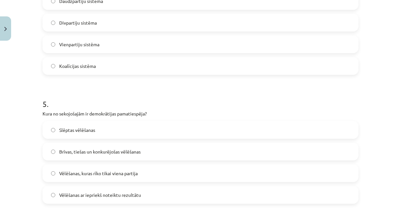
click at [99, 21] on label "Divpartiju sistēma" at bounding box center [200, 22] width 315 height 16
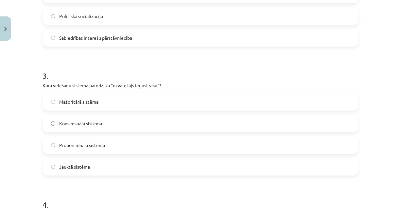
click at [90, 103] on span "Mažoritārā sistēma" at bounding box center [78, 101] width 39 height 7
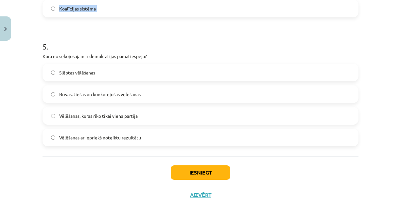
scroll to position [629, 0]
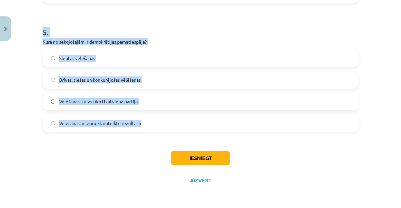
drag, startPoint x: 38, startPoint y: 103, endPoint x: 143, endPoint y: 119, distance: 106.7
copy div "5 . Kura no sekojošajām ir demokrātijas pamatiespēja? Slēptas vēlēšanas Brīvas,…"
click at [96, 72] on label "Brīvas, tiešas un konkurējošas vēlēšanas" at bounding box center [200, 79] width 315 height 16
click at [181, 156] on button "Iesniegt" at bounding box center [201, 158] width 60 height 14
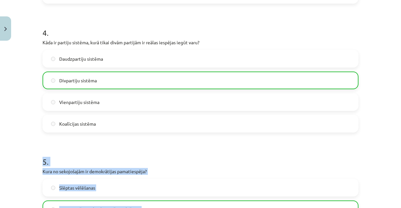
scroll to position [596, 0]
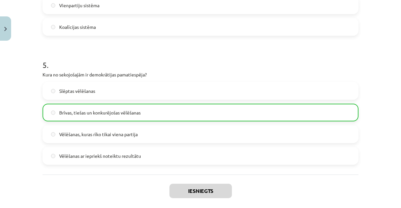
click at [264, 183] on div "Iesniegts Nākamā nodarbība Aizvērt" at bounding box center [201, 207] width 316 height 67
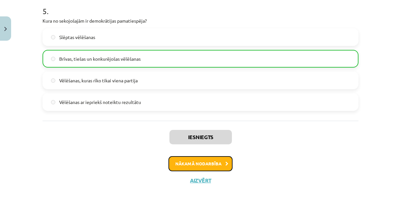
click at [218, 156] on button "Nākamā nodarbība" at bounding box center [201, 163] width 64 height 15
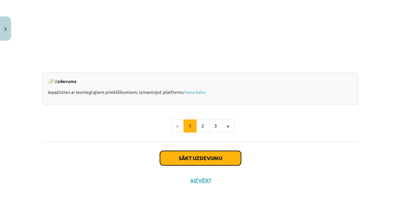
click at [210, 158] on button "Sākt uzdevumu" at bounding box center [200, 158] width 81 height 14
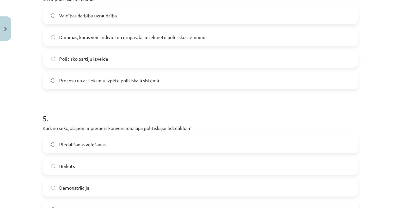
scroll to position [629, 0]
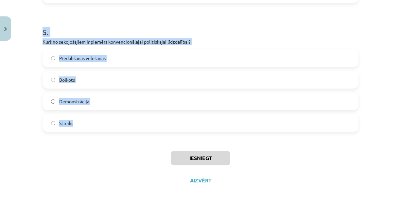
drag, startPoint x: 40, startPoint y: 62, endPoint x: 168, endPoint y: 136, distance: 147.7
copy form "1 . Lor ip dolorsit ametconsec adipiscin, el seddo eiusmod te in utlaboree? Dol…"
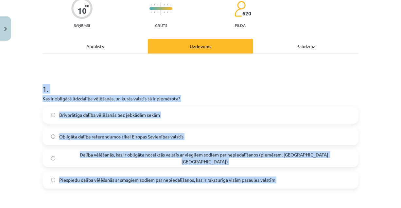
scroll to position [0, 0]
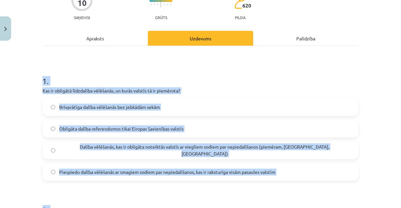
click at [97, 152] on span "Dalība vēlēšanās, kas ir obligāta noteiktās valstīs ar viegliem sodiem par nepi…" at bounding box center [204, 150] width 291 height 14
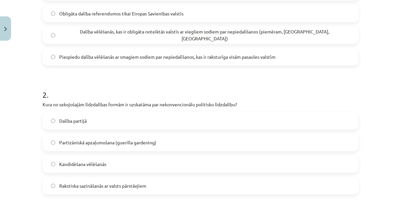
scroll to position [196, 0]
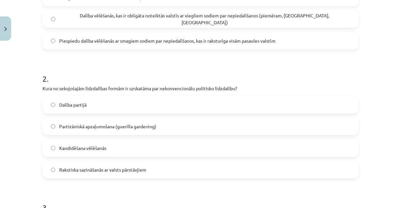
click at [114, 122] on label "Partizāniskā apzaļumošana (guerilla gardening)" at bounding box center [200, 126] width 315 height 16
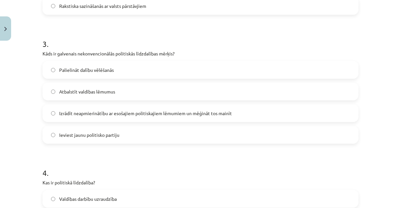
scroll to position [360, 0]
click at [103, 112] on span "Izrādīt neapmierinātību ar esošajiem politiskajiem lēmumiem un mēģināt tos main…" at bounding box center [145, 112] width 173 height 7
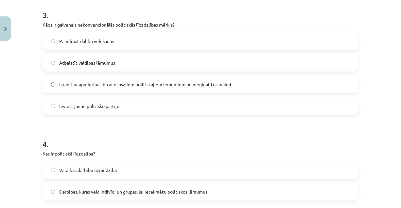
scroll to position [491, 0]
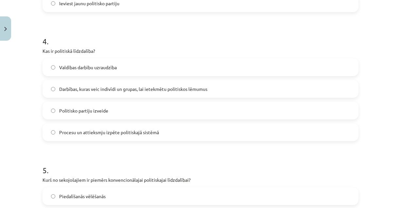
click at [96, 87] on span "Darbības, kuras veic indivīdi un grupas, lai ietekmētu politiskos lēmumus" at bounding box center [133, 88] width 148 height 7
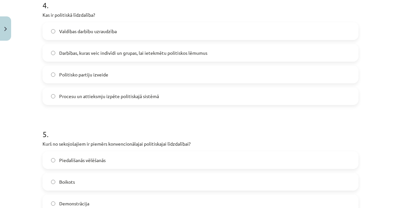
scroll to position [622, 0]
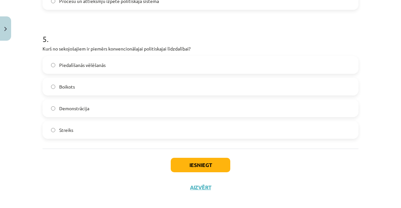
click at [92, 66] on span "Piedalīšanās vēlēšanās" at bounding box center [82, 65] width 47 height 7
click at [199, 170] on button "Iesniegt" at bounding box center [201, 165] width 60 height 14
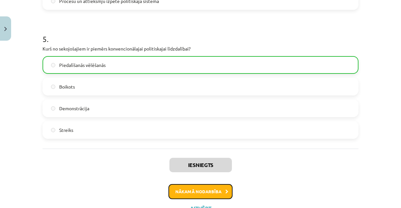
click at [181, 194] on button "Nākamā nodarbība" at bounding box center [201, 191] width 64 height 15
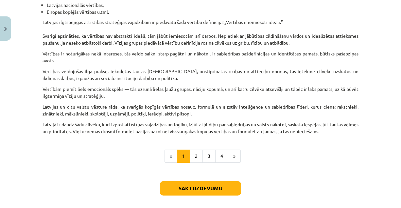
scroll to position [409, 0]
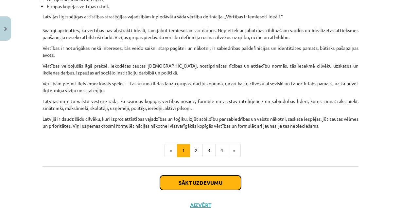
click at [204, 179] on button "Sākt uzdevumu" at bounding box center [200, 182] width 81 height 14
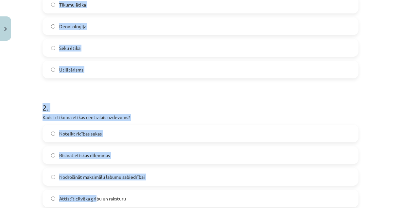
scroll to position [189, 0]
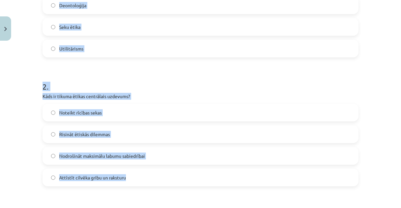
drag, startPoint x: 47, startPoint y: 47, endPoint x: 132, endPoint y: 172, distance: 152.0
click at [132, 172] on div "Mācību tēma: Sociālo zinātņu ii - 12. klases 1. ieskaites mācību materiāls #6 4…" at bounding box center [200, 104] width 401 height 208
click at [94, 178] on span "Attīstīt cilvēka gribu un raksturu" at bounding box center [92, 177] width 67 height 7
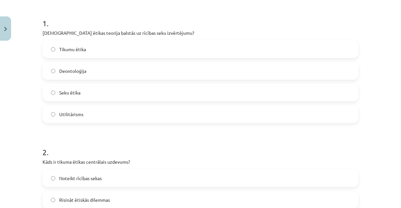
click at [92, 91] on label "Seku ētika" at bounding box center [200, 92] width 315 height 16
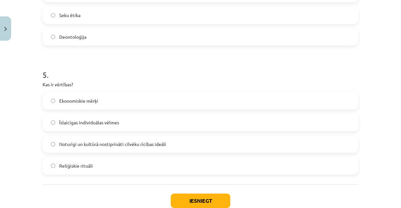
scroll to position [629, 0]
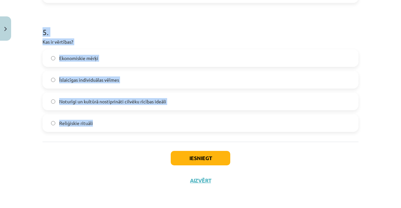
drag, startPoint x: 39, startPoint y: 48, endPoint x: 119, endPoint y: 125, distance: 110.7
click at [92, 103] on span "Noturīgi un kultūrā nostiprināti cilvēku rīcības ideāli" at bounding box center [112, 101] width 107 height 7
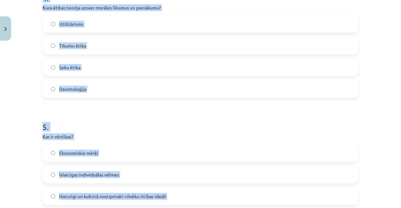
scroll to position [531, 0]
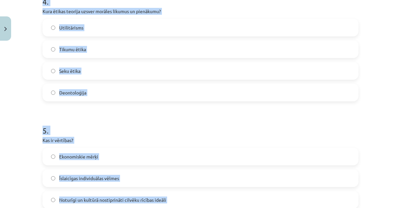
click at [84, 92] on label "Deontoloģija" at bounding box center [200, 92] width 315 height 16
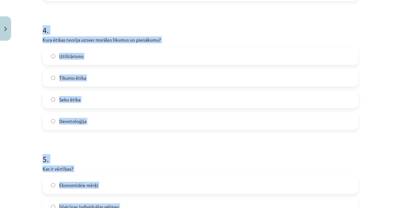
scroll to position [400, 0]
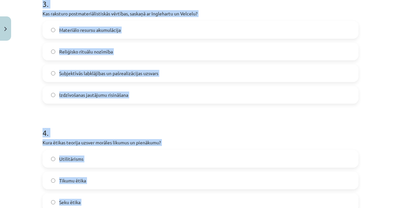
click at [99, 76] on span "Subjektīvās labklājības un pašrealizācijas uzsvars" at bounding box center [108, 73] width 99 height 7
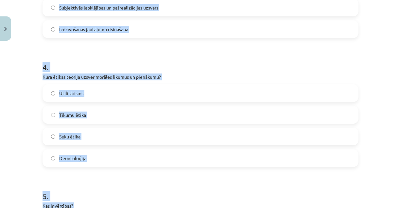
scroll to position [596, 0]
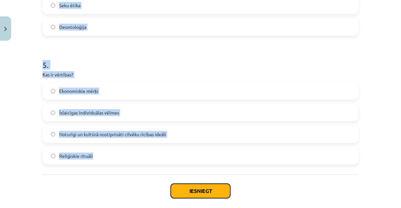
click at [196, 191] on button "Iesniegt" at bounding box center [201, 190] width 60 height 14
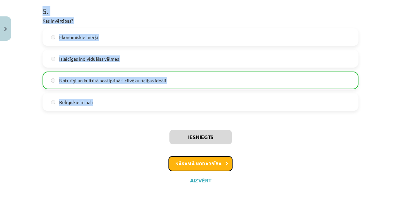
click at [204, 163] on button "Nākamā nodarbība" at bounding box center [201, 163] width 64 height 15
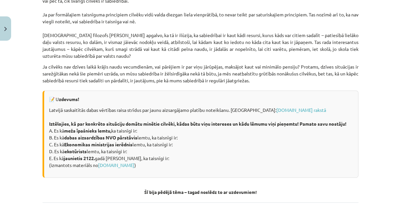
scroll to position [935, 0]
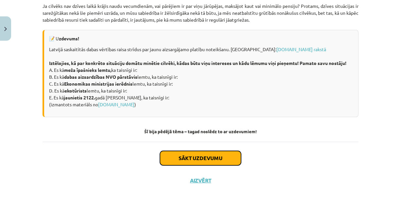
click at [181, 156] on button "Sākt uzdevumu" at bounding box center [200, 158] width 81 height 14
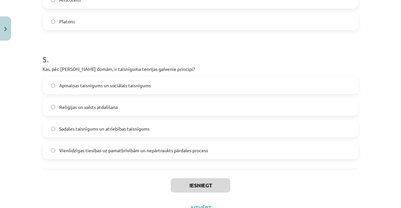
scroll to position [629, 0]
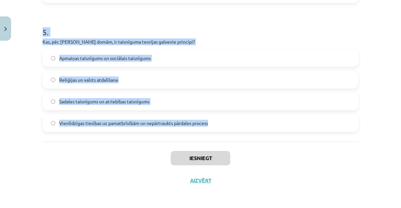
drag, startPoint x: 39, startPoint y: 97, endPoint x: 214, endPoint y: 121, distance: 176.1
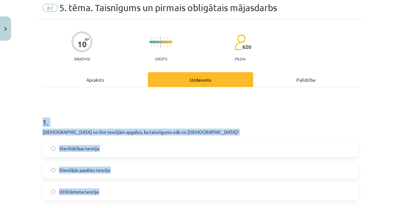
scroll to position [0, 0]
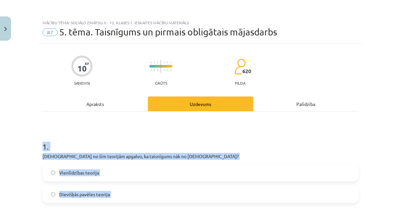
click at [57, 138] on h1 "1 ." at bounding box center [201, 140] width 316 height 20
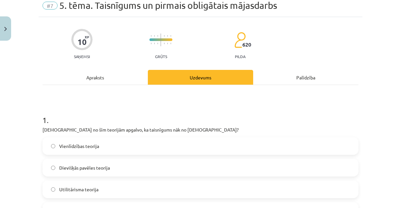
scroll to position [98, 0]
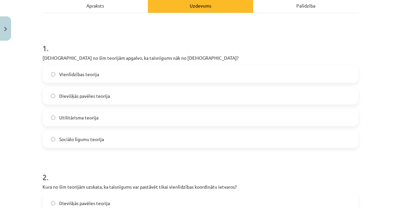
click at [120, 94] on label "Dievišķās pavēles teorija" at bounding box center [200, 95] width 315 height 16
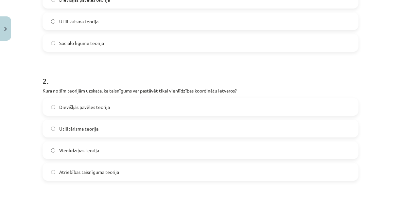
scroll to position [196, 0]
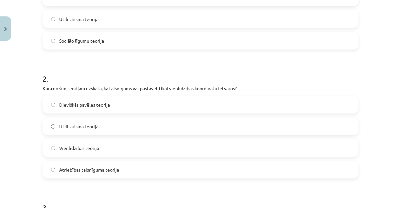
click at [79, 157] on div "Dievišķās pavēles teorija Utilitārisma teorija Vienlīdzības teorija Atriebības …" at bounding box center [201, 137] width 316 height 83
click at [85, 148] on span "Vienlīdzības teorija" at bounding box center [79, 147] width 40 height 7
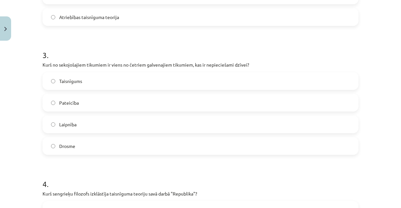
scroll to position [360, 0]
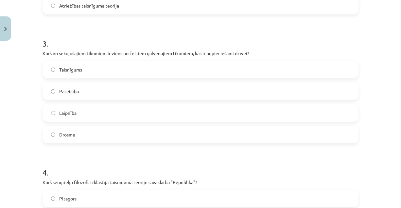
click at [78, 69] on span "Taisnīgums" at bounding box center [70, 69] width 23 height 7
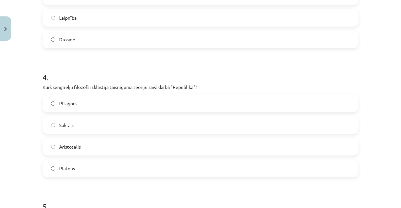
scroll to position [458, 0]
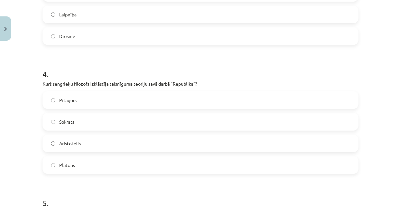
click at [61, 161] on label "Platons" at bounding box center [200, 165] width 315 height 16
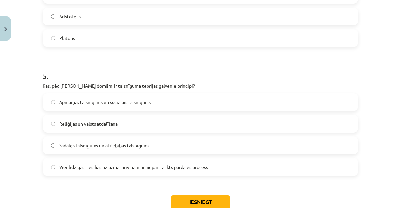
scroll to position [622, 0]
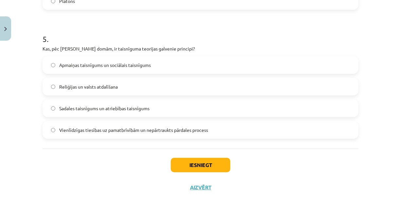
click at [90, 133] on label "Vienlīdzīgas tiesības uz pamatbrīvībām un nepārtraukts pārdales process" at bounding box center [200, 129] width 315 height 16
click at [173, 162] on button "Iesniegt" at bounding box center [201, 165] width 60 height 14
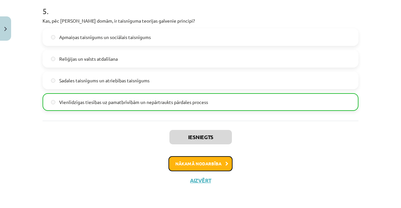
click at [177, 164] on button "Nākamā nodarbība" at bounding box center [201, 163] width 64 height 15
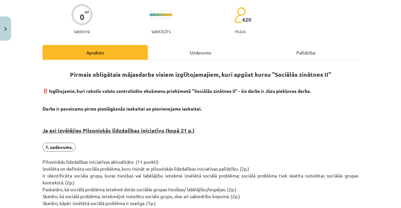
scroll to position [49, 0]
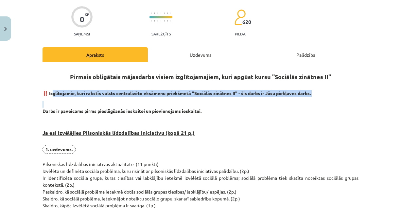
drag, startPoint x: 49, startPoint y: 93, endPoint x: 308, endPoint y: 100, distance: 259.1
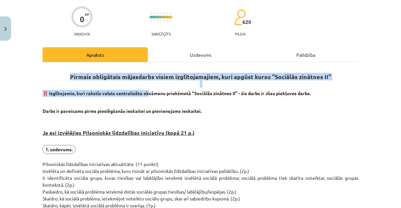
drag, startPoint x: 65, startPoint y: 80, endPoint x: 146, endPoint y: 95, distance: 82.3
click at [147, 95] on strong "‼️ Izglītojamie, kuri rakstīs valsts centralizēto eksāmenu priekšmetā "Sociālās…" at bounding box center [177, 93] width 269 height 6
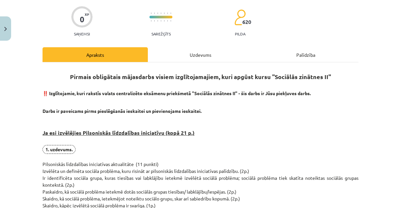
click at [61, 104] on p "Darbs ir paveicams pirms pieslēgšanās ieskaitei un pievienojams ieskaitei." at bounding box center [201, 108] width 316 height 14
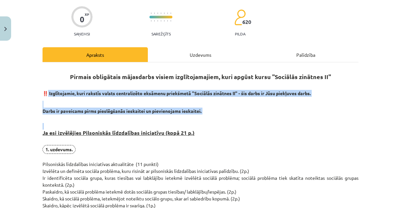
drag, startPoint x: 44, startPoint y: 94, endPoint x: 262, endPoint y: 123, distance: 220.7
click at [262, 123] on h3 "Ja esi izvēlējies Pilsoniskās līdzdalības iniciatīvu (kopā 21 p.)" at bounding box center [201, 130] width 316 height 25
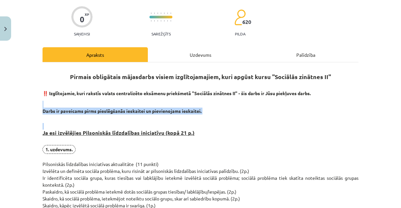
drag, startPoint x: 47, startPoint y: 115, endPoint x: 209, endPoint y: 107, distance: 162.3
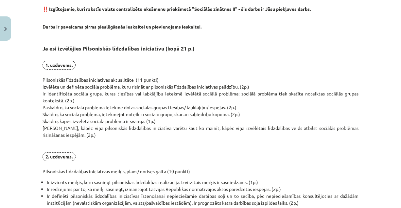
scroll to position [147, 0]
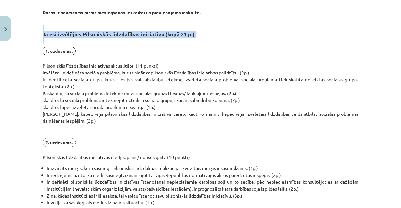
drag, startPoint x: 48, startPoint y: 38, endPoint x: 209, endPoint y: 27, distance: 161.5
click at [210, 26] on h3 "Ja esi izvēlējies Pilsoniskās līdzdalības iniciatīvu (kopā 21 p.)" at bounding box center [201, 32] width 316 height 25
click at [209, 27] on h3 "Ja esi izvēlējies Pilsoniskās līdzdalības iniciatīvu (kopā 21 p.)" at bounding box center [201, 32] width 316 height 25
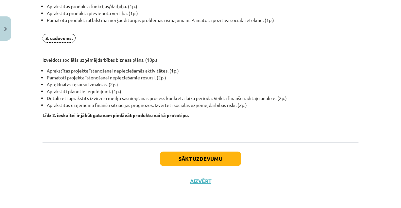
scroll to position [358, 0]
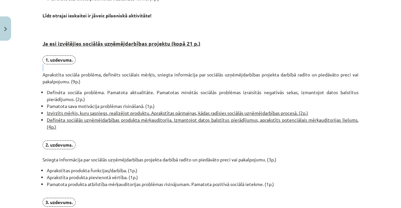
drag, startPoint x: 41, startPoint y: 73, endPoint x: 58, endPoint y: 70, distance: 17.0
click at [58, 70] on p "1. uzdevums. Aprakstīta sociāla problēma, definēts sociālais mērķis, sniegta in…" at bounding box center [201, 69] width 316 height 29
click at [43, 78] on p "1. uzdevums. Aprakstīta sociāla problēma, definēts sociālais mērķis, sniegta in…" at bounding box center [201, 69] width 316 height 29
drag, startPoint x: 42, startPoint y: 75, endPoint x: 90, endPoint y: 70, distance: 48.1
click at [90, 70] on p "1. uzdevums. Aprakstīta sociāla problēma, definēts sociālais mērķis, sniegta in…" at bounding box center [201, 69] width 316 height 29
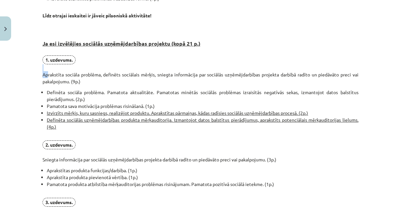
click at [39, 73] on div "0 XP Saņemsi Sarežģīts 620 pilda Apraksts Uzdevums Palīdzība Pirmais obligātais…" at bounding box center [201, 21] width 324 height 670
drag, startPoint x: 38, startPoint y: 73, endPoint x: 104, endPoint y: 69, distance: 65.9
click at [104, 69] on div "0 XP Saņemsi Sarežģīts 620 pilda Apraksts Uzdevums Palīdzība Pirmais obligātais…" at bounding box center [201, 21] width 324 height 670
click at [104, 69] on p "1. uzdevums. Aprakstīta sociāla problēma, definēts sociālais mērķis, sniegta in…" at bounding box center [201, 69] width 316 height 29
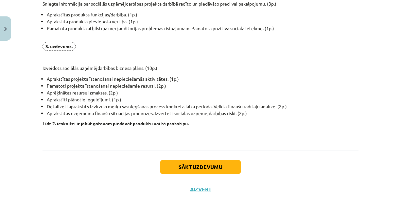
scroll to position [522, 0]
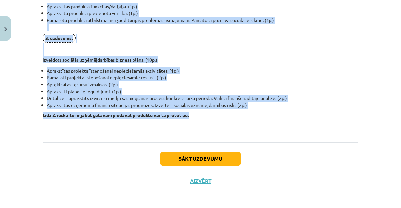
drag, startPoint x: 40, startPoint y: 42, endPoint x: 208, endPoint y: 114, distance: 182.7
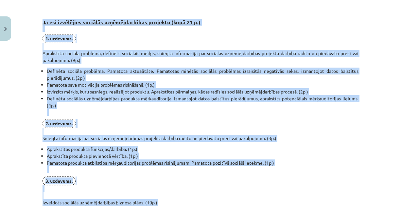
scroll to position [391, 0]
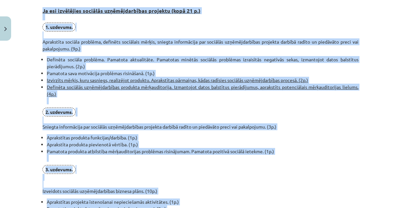
drag, startPoint x: 152, startPoint y: 86, endPoint x: 71, endPoint y: 91, distance: 81.3
click at [152, 87] on u "Definēta sociālās uzņēmējdarbības produkta mērķauditorija. Izmantojot datos bal…" at bounding box center [203, 90] width 312 height 13
drag, startPoint x: 61, startPoint y: 114, endPoint x: 66, endPoint y: 100, distance: 14.8
click at [61, 114] on strong "2. uzdevums." at bounding box center [59, 112] width 27 height 6
click at [125, 96] on li "Definēta sociālās uzņēmējdarbības produkta mērķauditorija. Izmantojot datos bal…" at bounding box center [203, 94] width 312 height 21
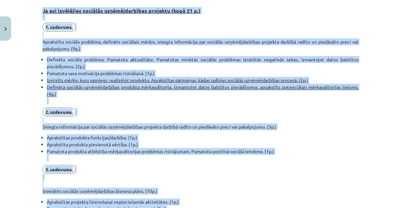
drag, startPoint x: 56, startPoint y: 63, endPoint x: 84, endPoint y: 26, distance: 46.2
click at [56, 63] on li "Definēta sociāla problēma. Pamatota aktualitāte. Pamatotas minētās sociālās pro…" at bounding box center [203, 63] width 312 height 14
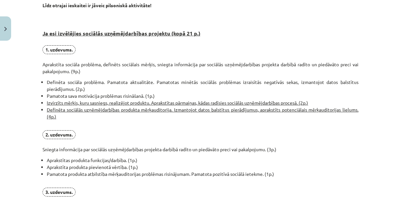
scroll to position [358, 0]
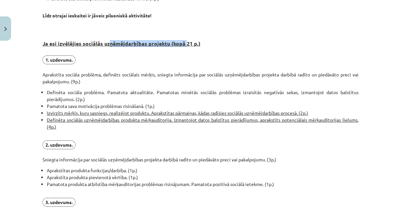
drag, startPoint x: 106, startPoint y: 44, endPoint x: 180, endPoint y: 41, distance: 74.4
click at [180, 41] on strong "Ja esi izvēlējies sociālās uzņēmējdarbības projektu (kopā 21 p.)" at bounding box center [122, 43] width 158 height 7
click at [162, 54] on div "Pirmais obligātais mājasdarbs visiem izglītojamajiem, kuri apgūst kursu "Sociāl…" at bounding box center [201, 27] width 316 height 537
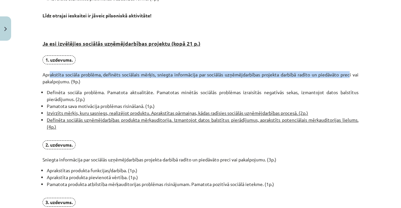
drag, startPoint x: 46, startPoint y: 71, endPoint x: 346, endPoint y: 72, distance: 300.0
click at [346, 72] on p "1. uzdevums. Aprakstīta sociāla problēma, definēts sociālais mērķis, sniegta in…" at bounding box center [201, 69] width 316 height 29
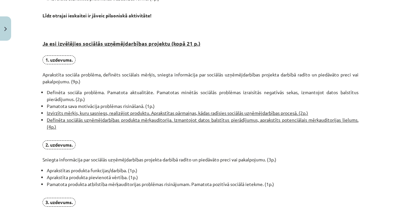
click at [157, 49] on h3 "Ja esi izvēlējies sociālās uzņēmējdarbības projektu (kopā 21 p.)" at bounding box center [201, 38] width 316 height 31
